Goal: Feedback & Contribution: Submit feedback/report problem

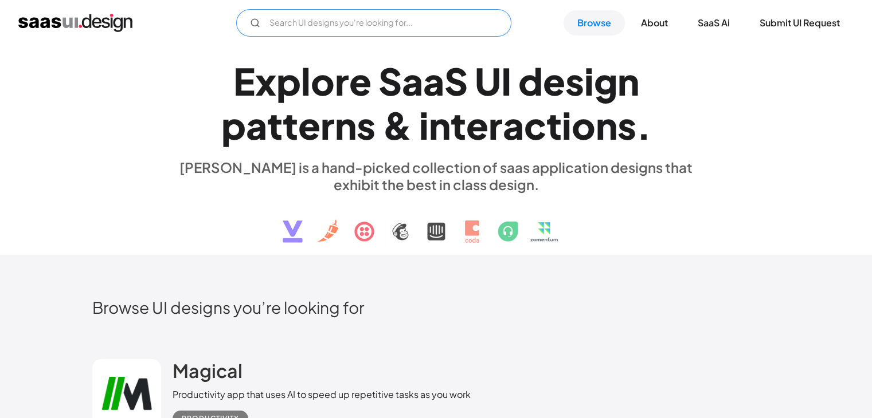
click at [373, 25] on input "Email Form" at bounding box center [373, 23] width 275 height 28
type input "indmoney"
click at [612, 24] on link "Browse" at bounding box center [594, 22] width 61 height 25
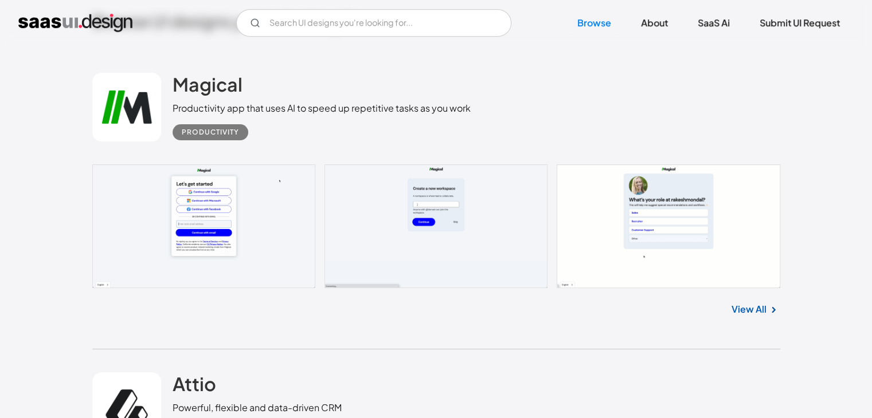
click at [208, 197] on link at bounding box center [436, 227] width 688 height 124
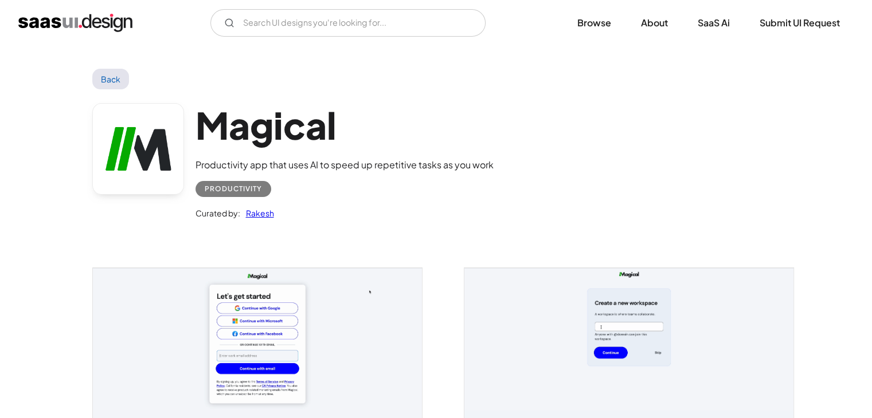
scroll to position [287, 0]
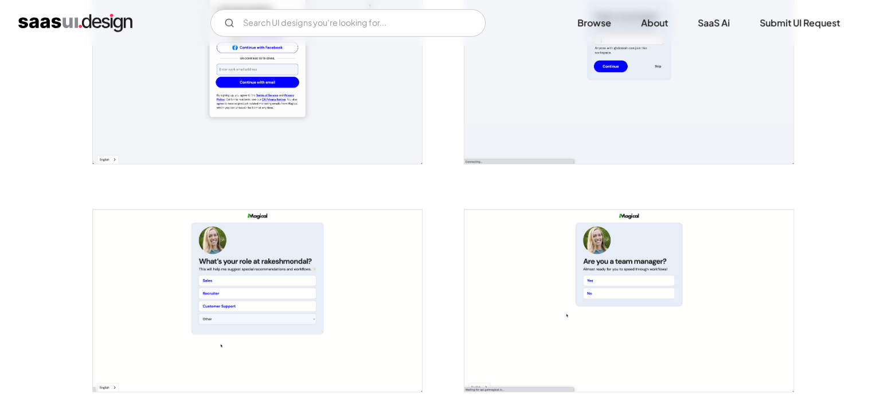
click at [212, 280] on img "open lightbox" at bounding box center [257, 301] width 329 height 182
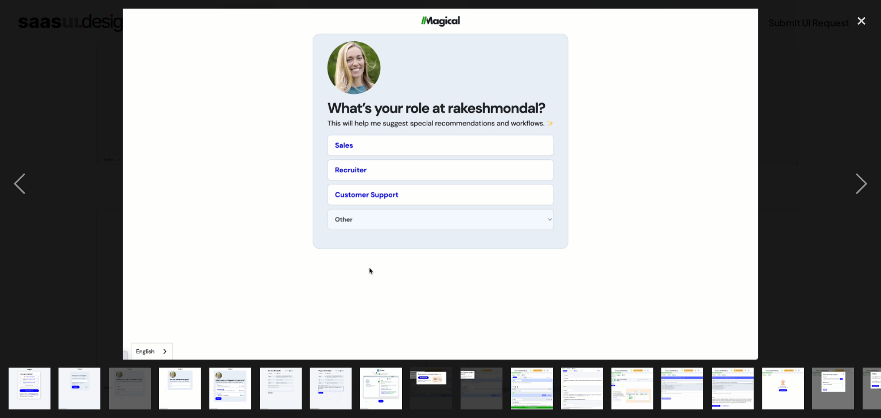
click at [538, 384] on img "show item 11 of 22" at bounding box center [532, 389] width 76 height 42
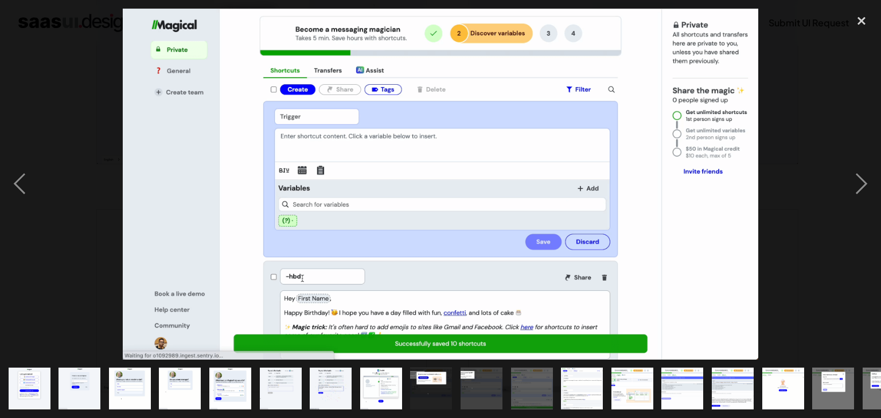
click at [572, 382] on img "show item 12 of 22" at bounding box center [582, 389] width 76 height 42
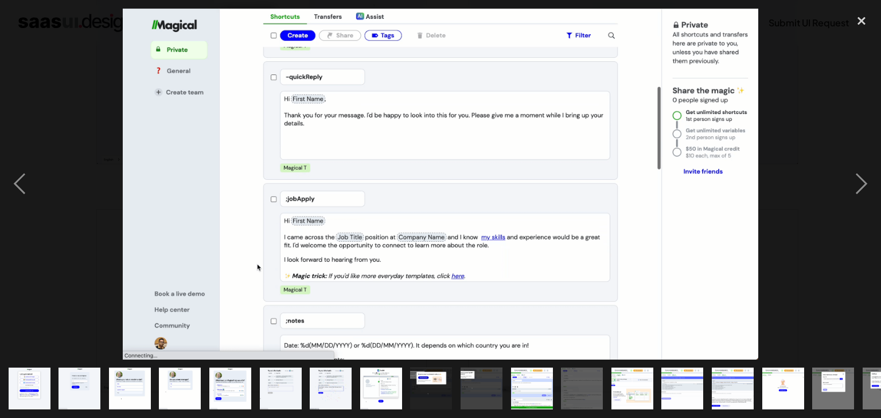
click at [611, 379] on img "show item 13 of 22" at bounding box center [632, 389] width 76 height 42
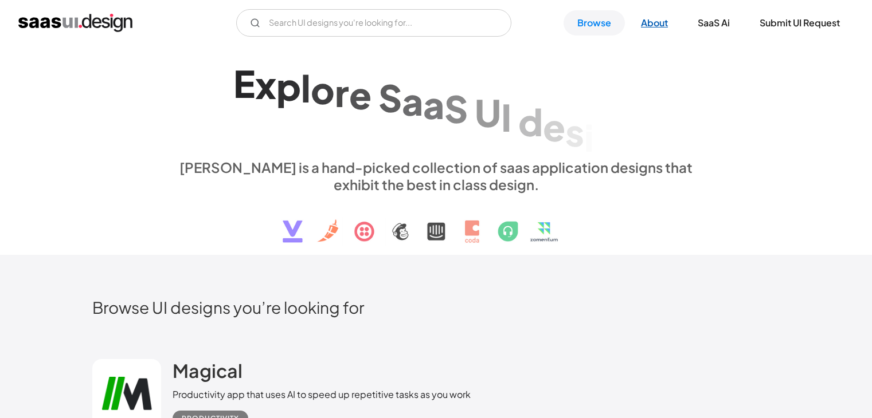
scroll to position [287, 0]
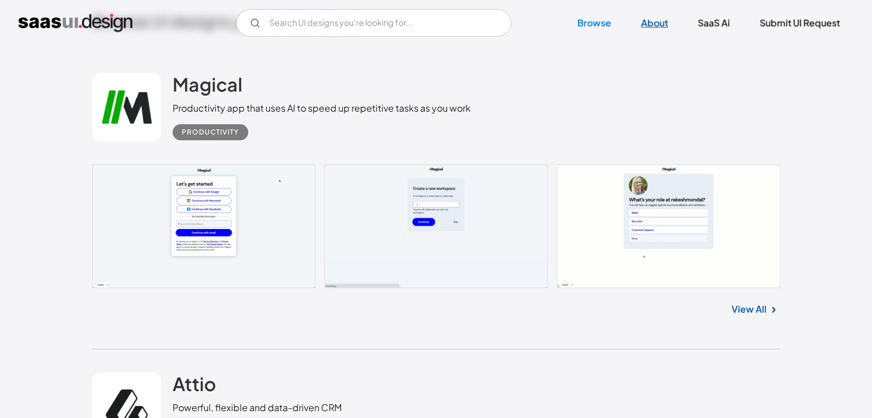
click at [662, 24] on link "About" at bounding box center [654, 22] width 54 height 25
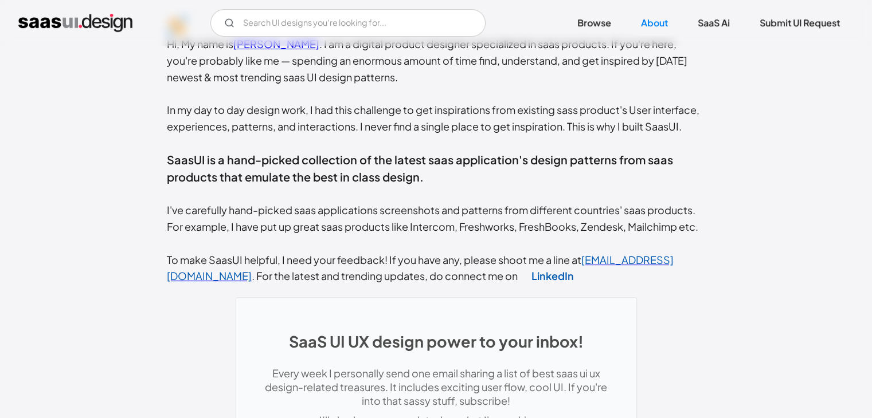
scroll to position [344, 0]
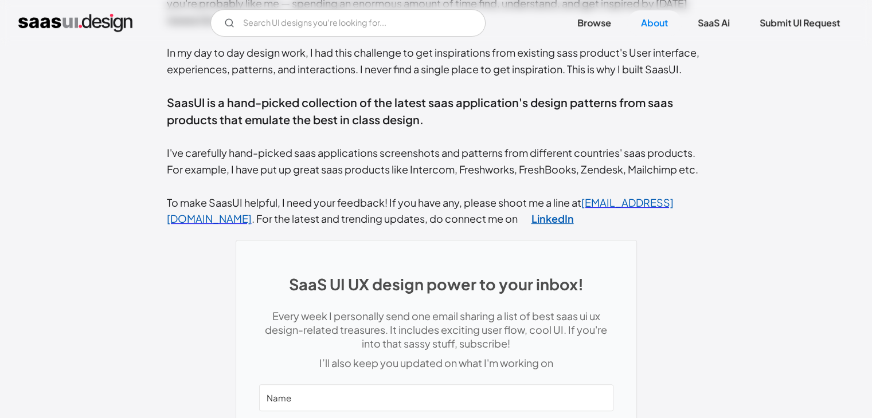
click at [518, 218] on link "LinkedIn" at bounding box center [553, 218] width 70 height 29
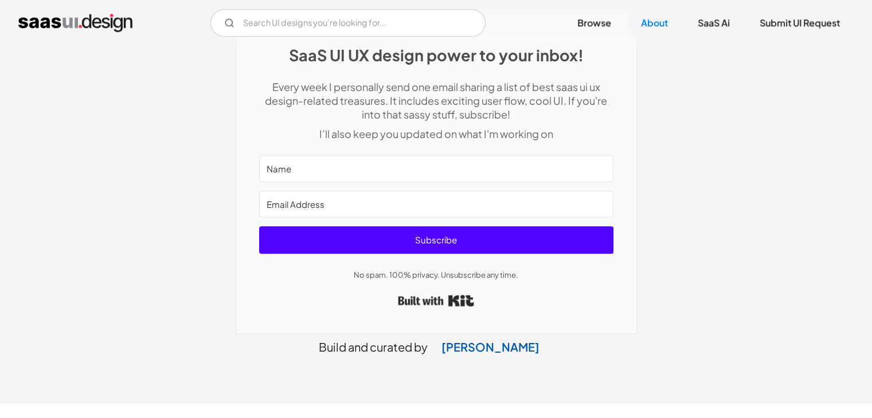
scroll to position [598, 0]
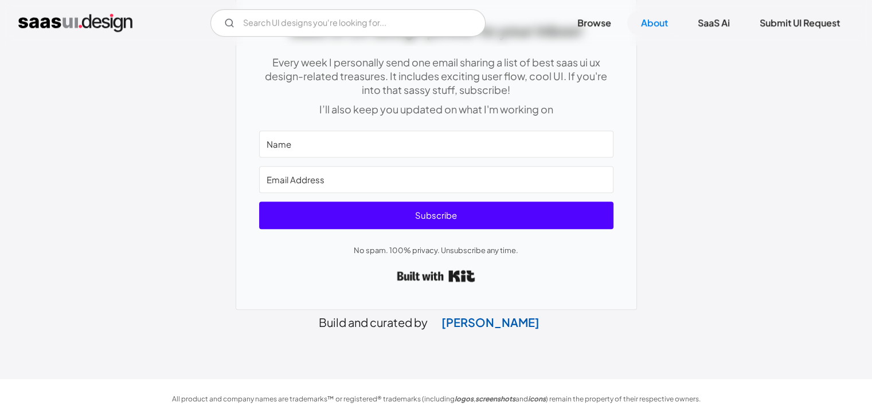
click at [463, 273] on link "Built with Kit" at bounding box center [436, 275] width 78 height 21
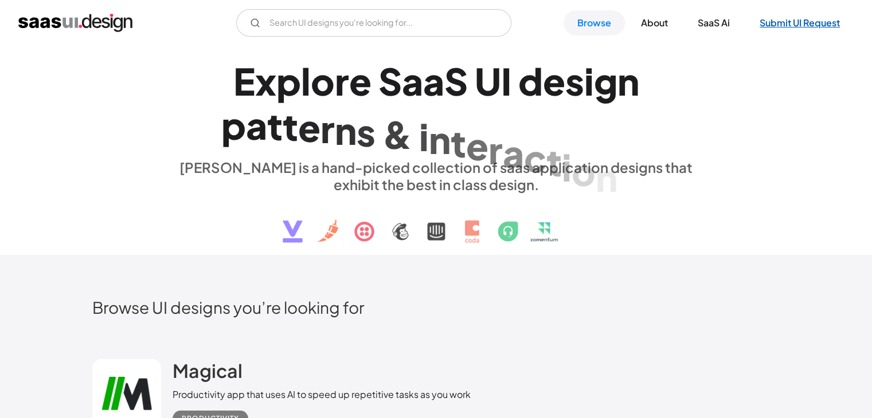
click at [782, 25] on link "Submit UI Request" at bounding box center [800, 22] width 108 height 25
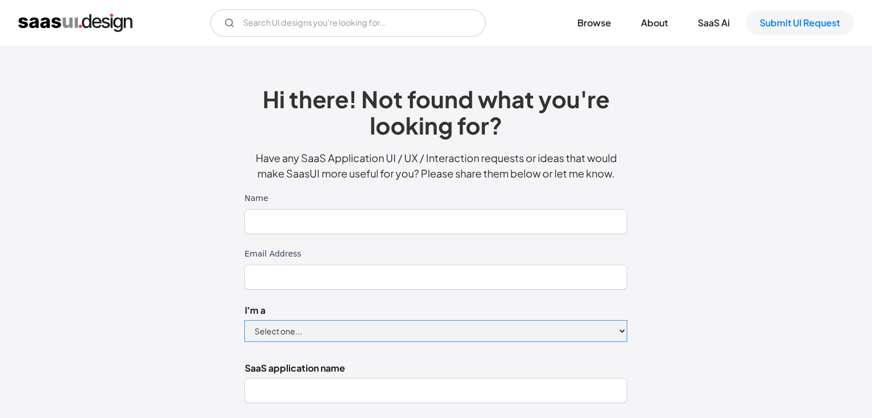
click at [332, 331] on select "Select one... Designer Product Manager Founder" at bounding box center [435, 331] width 383 height 22
select select "Founder"
click at [244, 320] on select "Select one... Designer Product Manager Founder" at bounding box center [435, 331] width 383 height 22
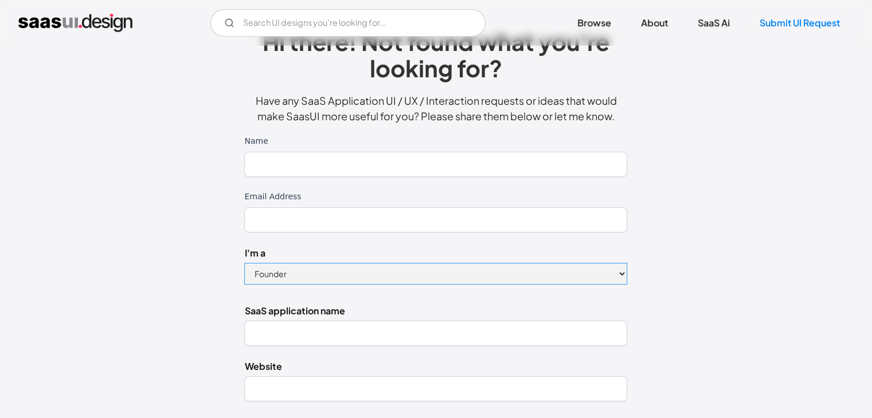
scroll to position [115, 0]
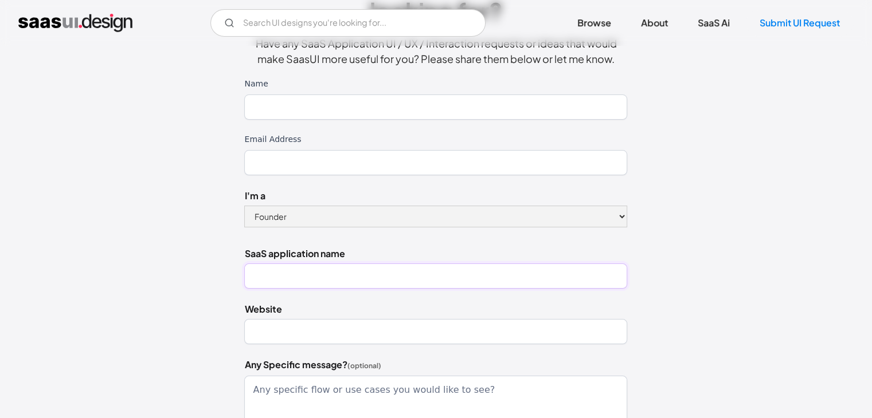
click at [289, 273] on input "SaaS application name" at bounding box center [435, 276] width 383 height 25
